Goal: Find specific page/section: Find specific page/section

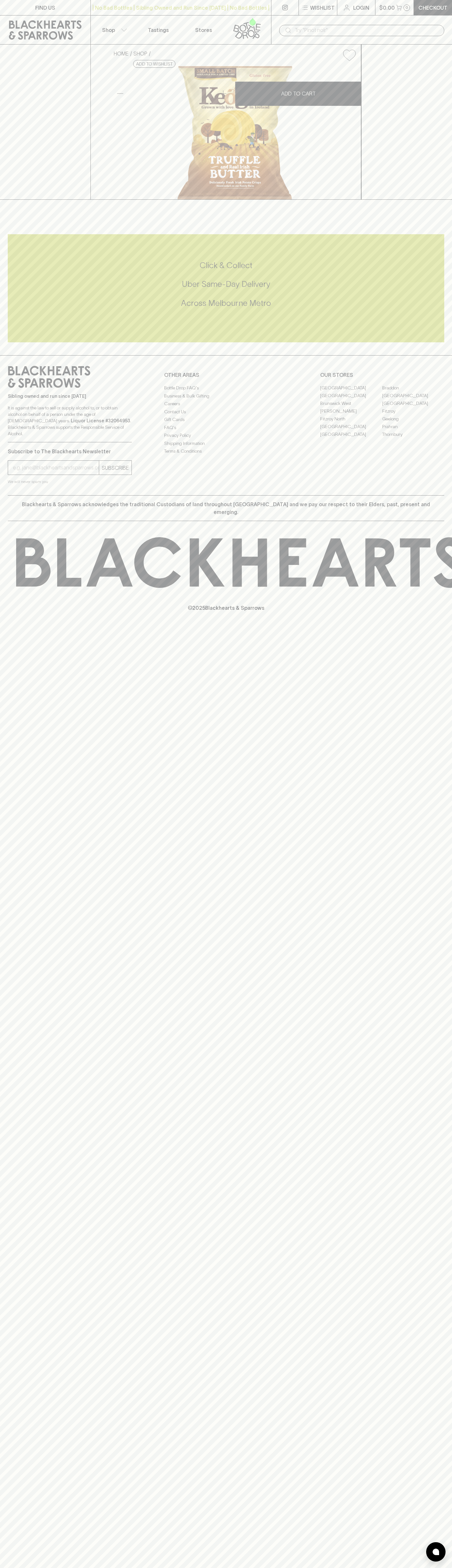
click at [278, 20] on div "​" at bounding box center [361, 30] width 181 height 29
click at [436, 486] on div "FIND US | No Bad Bottles | Sibling Owned and Run Since 2006 | No Bad Bottles | …" at bounding box center [226, 784] width 452 height 1568
click at [308, 1567] on html "FIND US | No Bad Bottles | Sibling Owned and Run Since 2006 | No Bad Bottles | …" at bounding box center [226, 784] width 452 height 1568
click at [15, 4] on link "FIND US" at bounding box center [45, 7] width 90 height 15
